Goal: Submit feedback/report problem

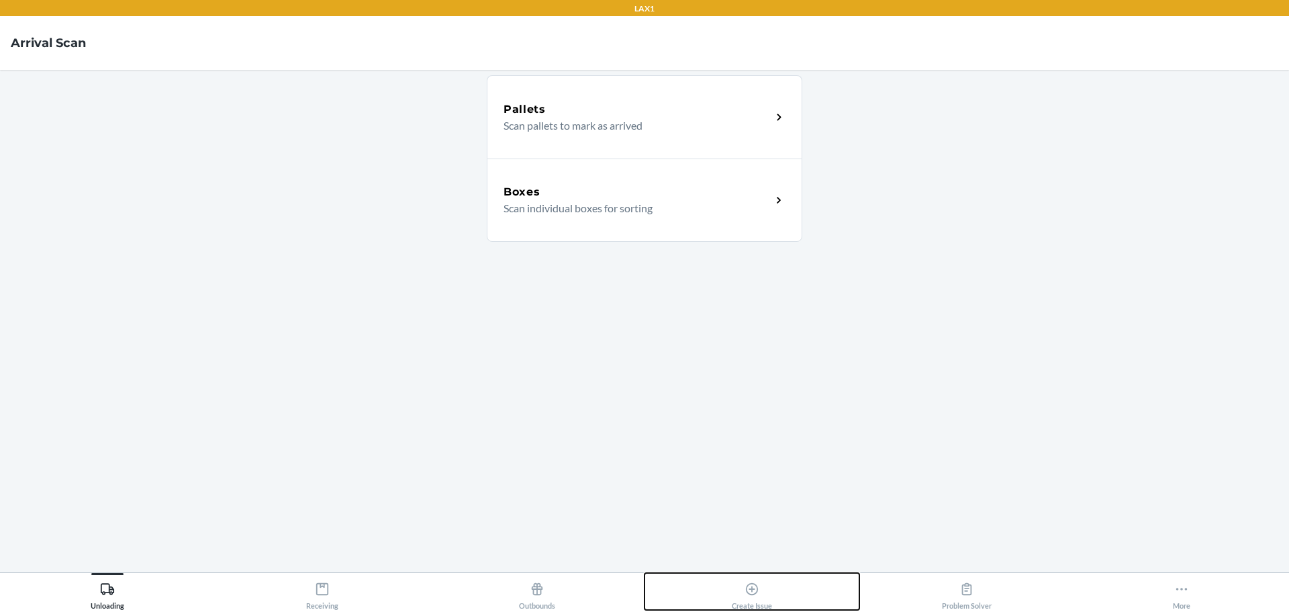
click at [753, 593] on icon at bounding box center [752, 588] width 15 height 15
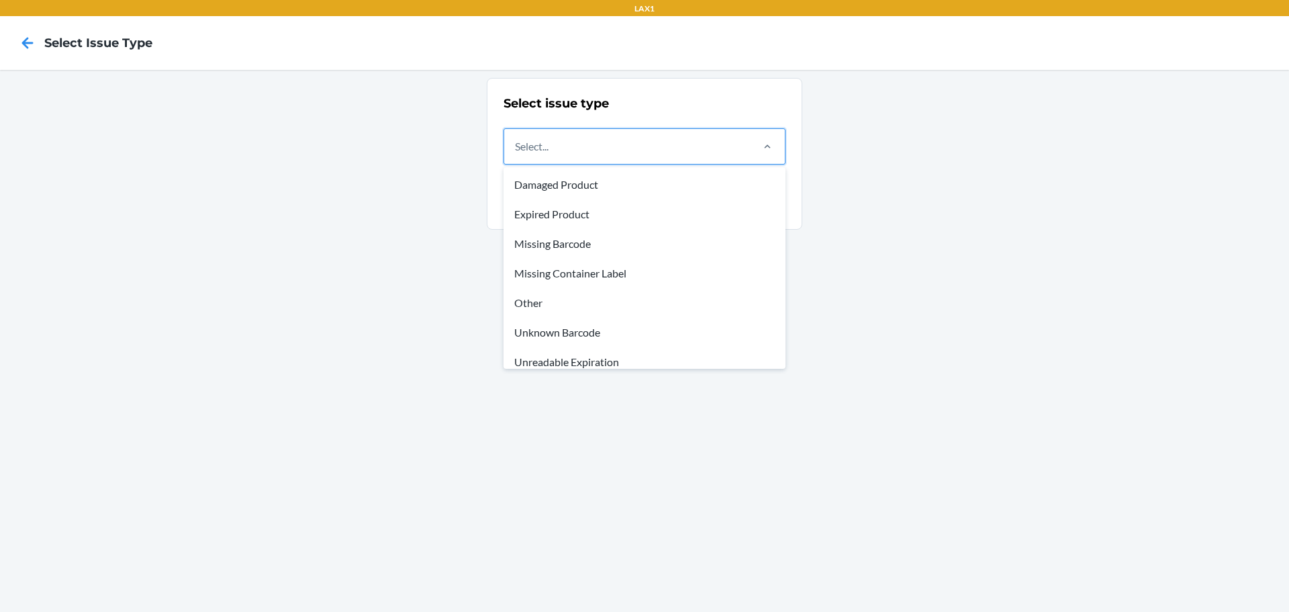
click at [675, 154] on div "Select..." at bounding box center [627, 146] width 246 height 35
click at [516, 154] on input "option Damaged Product focused, 1 of 8. 8 results available. Use Up and Down to…" at bounding box center [515, 146] width 1 height 16
click at [559, 189] on div "Damaged Product" at bounding box center [644, 185] width 277 height 30
click at [516, 154] on input "option Damaged Product focused, 1 of 8. 8 results available. Use Up and Down to…" at bounding box center [515, 146] width 1 height 16
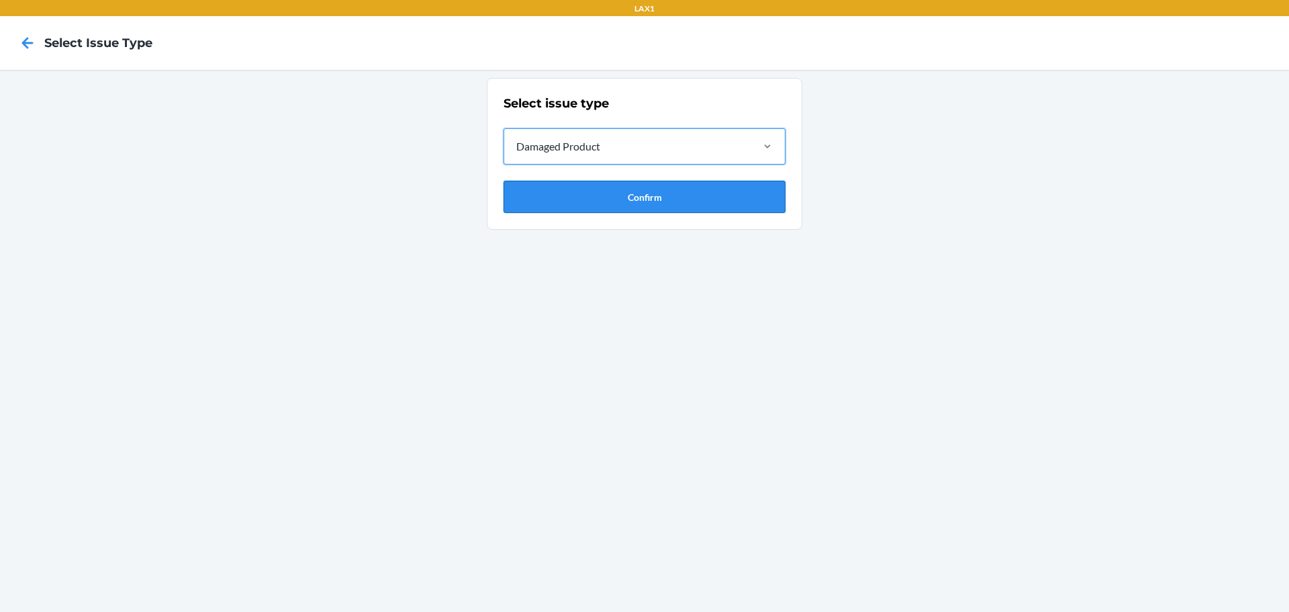
click at [636, 203] on button "Confirm" at bounding box center [645, 197] width 282 height 32
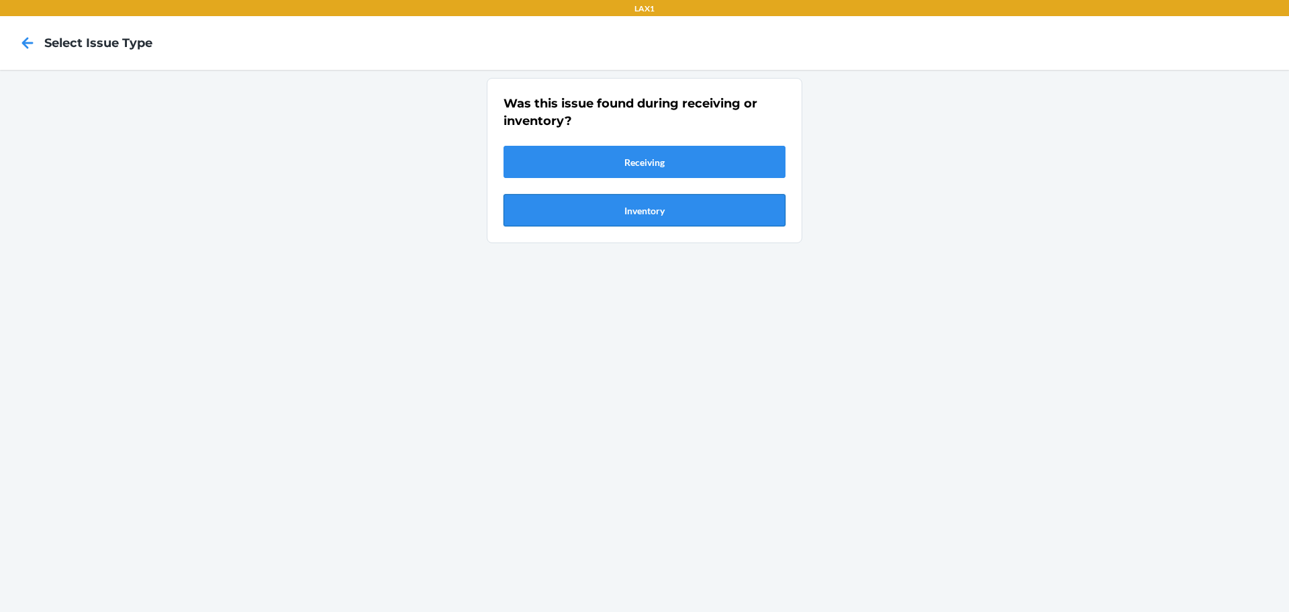
click at [634, 213] on button "Inventory" at bounding box center [645, 210] width 282 height 32
